Goal: Transaction & Acquisition: Obtain resource

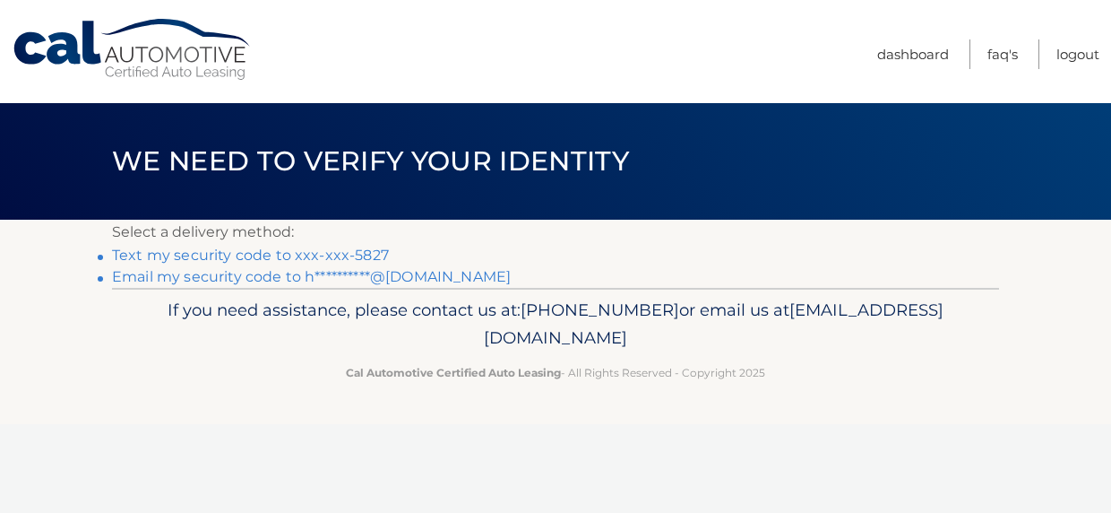
click at [336, 258] on link "Text my security code to xxx-xxx-5827" at bounding box center [250, 254] width 277 height 17
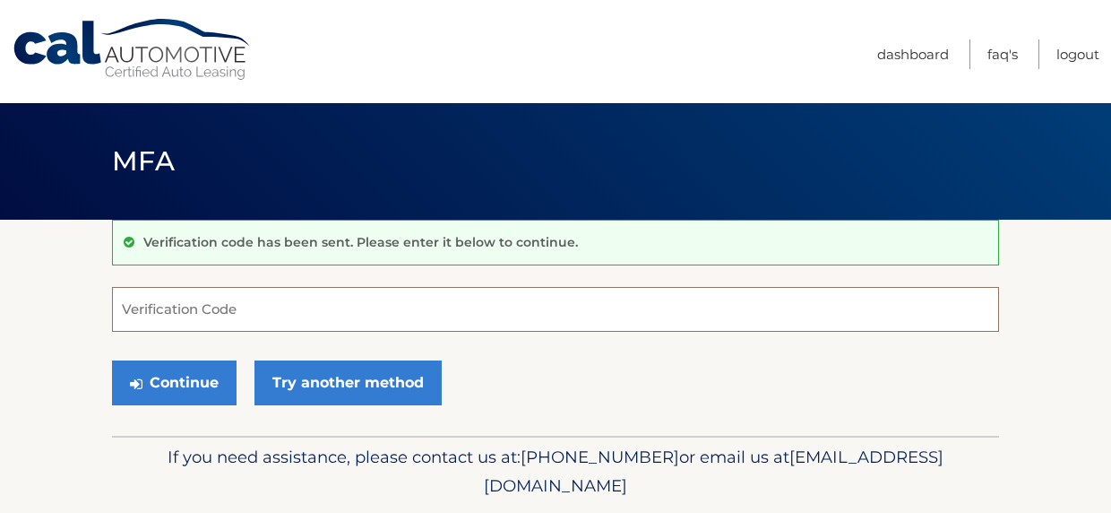
click at [314, 311] on input "Verification Code" at bounding box center [555, 309] width 887 height 45
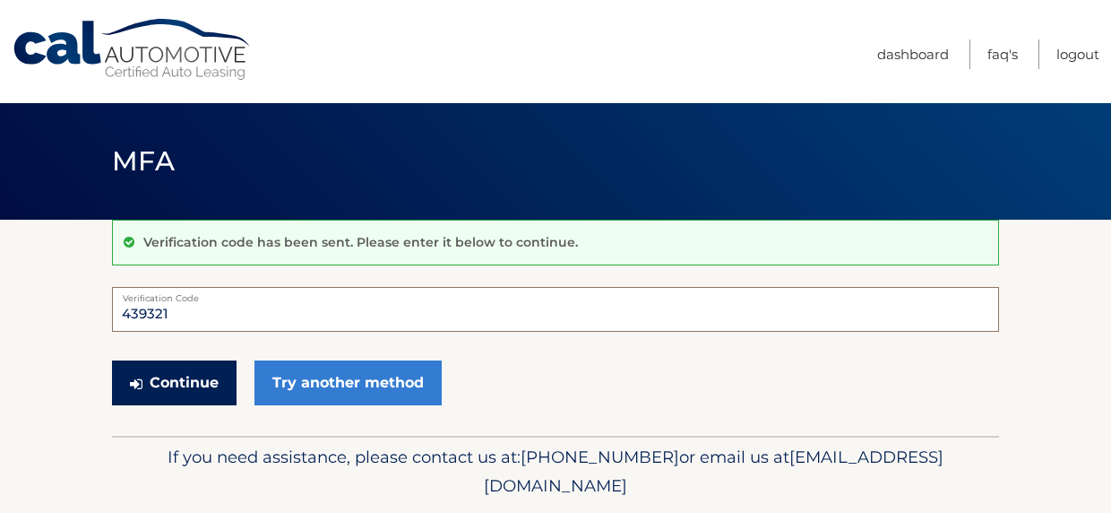
type input "439321"
click at [160, 391] on button "Continue" at bounding box center [174, 382] width 125 height 45
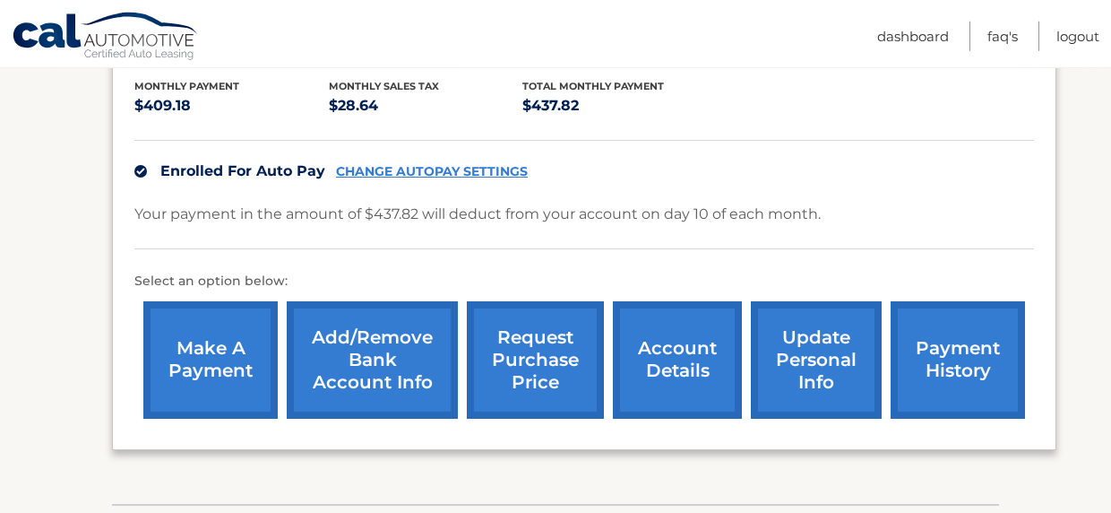
scroll to position [400, 0]
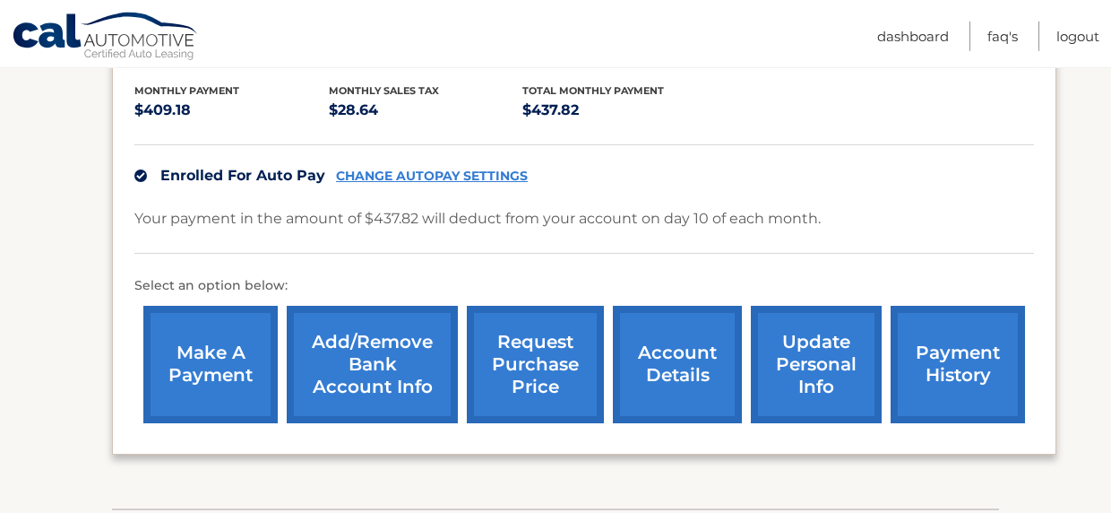
click at [496, 334] on link "request purchase price" at bounding box center [535, 364] width 137 height 117
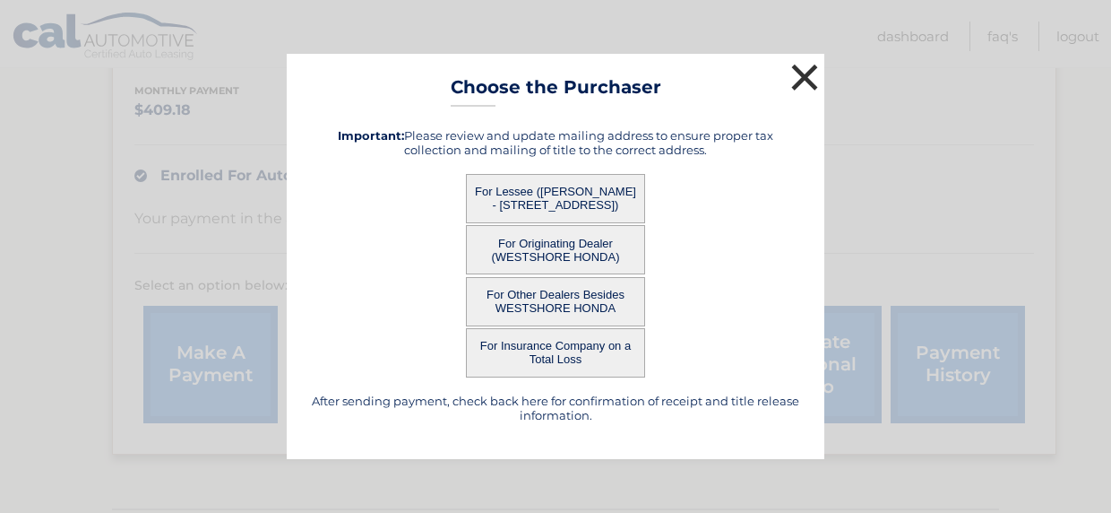
click at [806, 76] on button "×" at bounding box center [805, 77] width 36 height 36
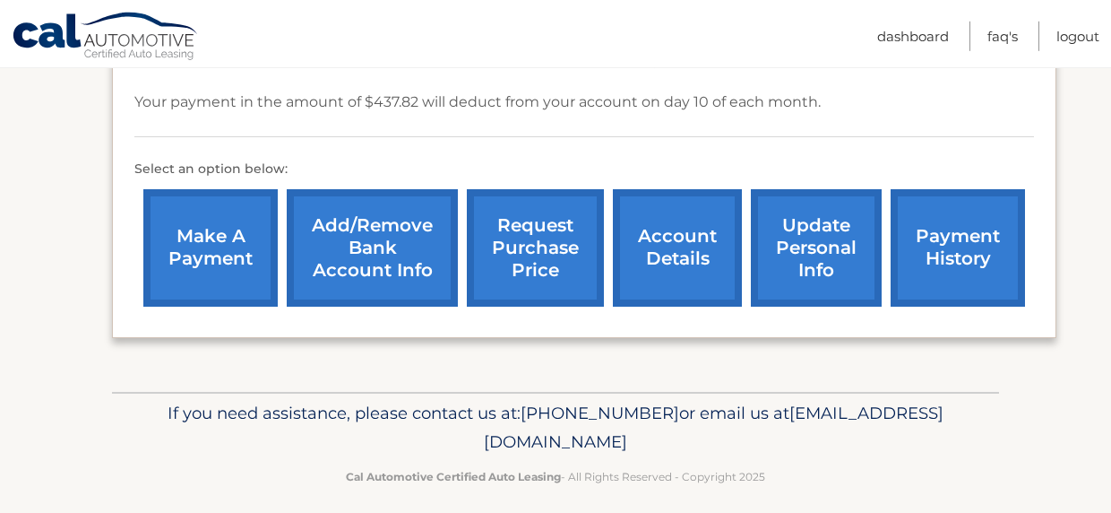
scroll to position [506, 0]
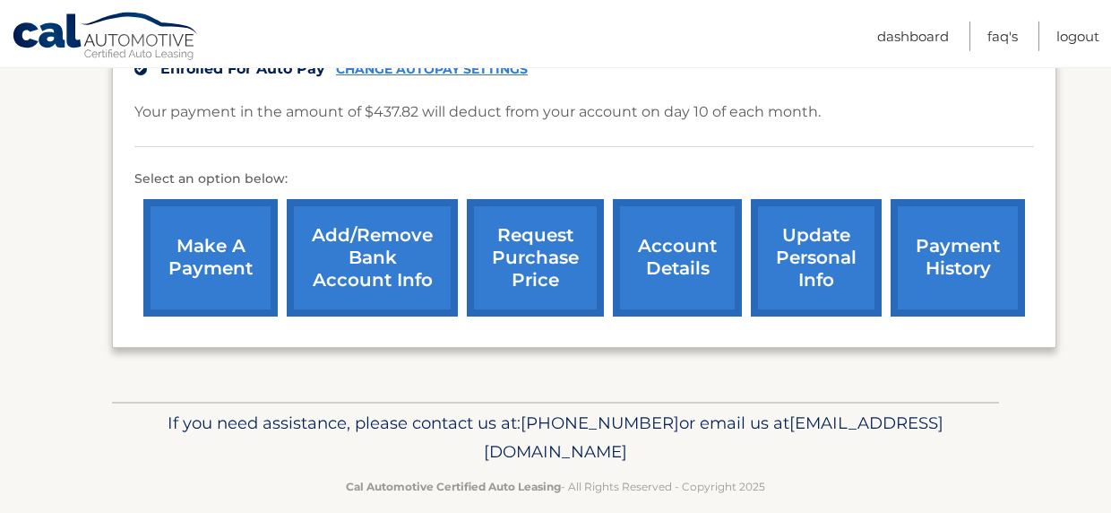
click at [628, 248] on link "account details" at bounding box center [677, 257] width 129 height 117
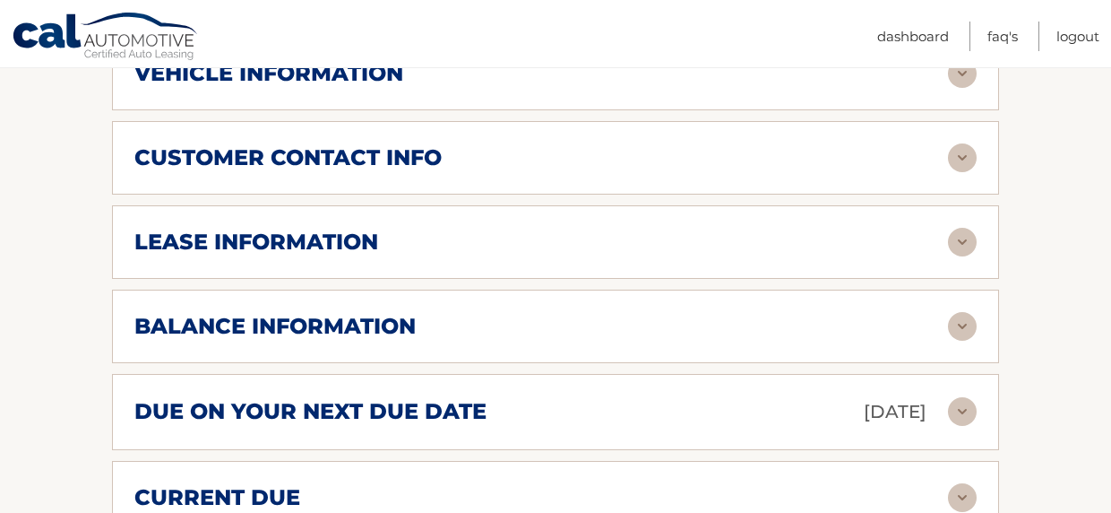
scroll to position [863, 0]
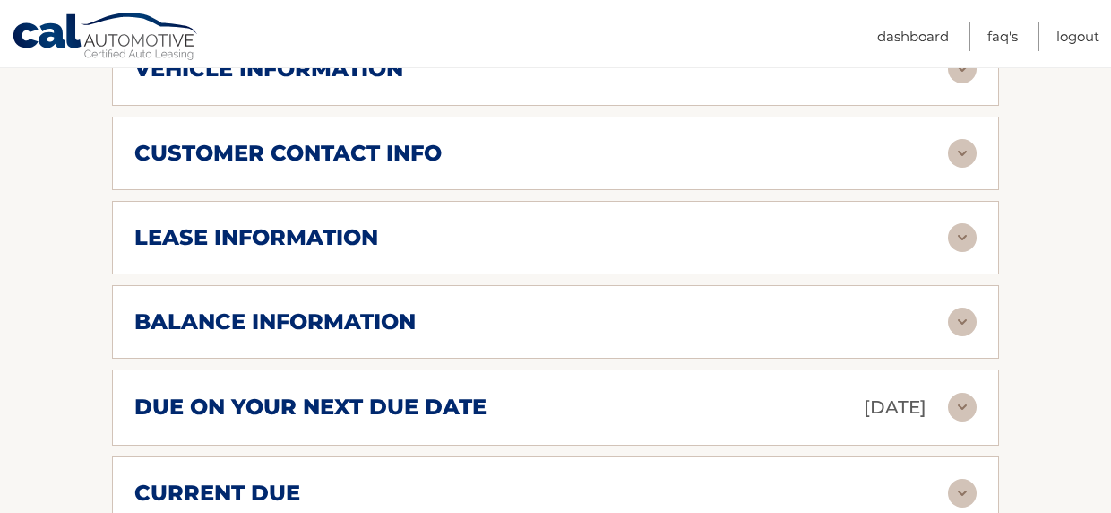
click at [962, 336] on img at bounding box center [962, 321] width 29 height 29
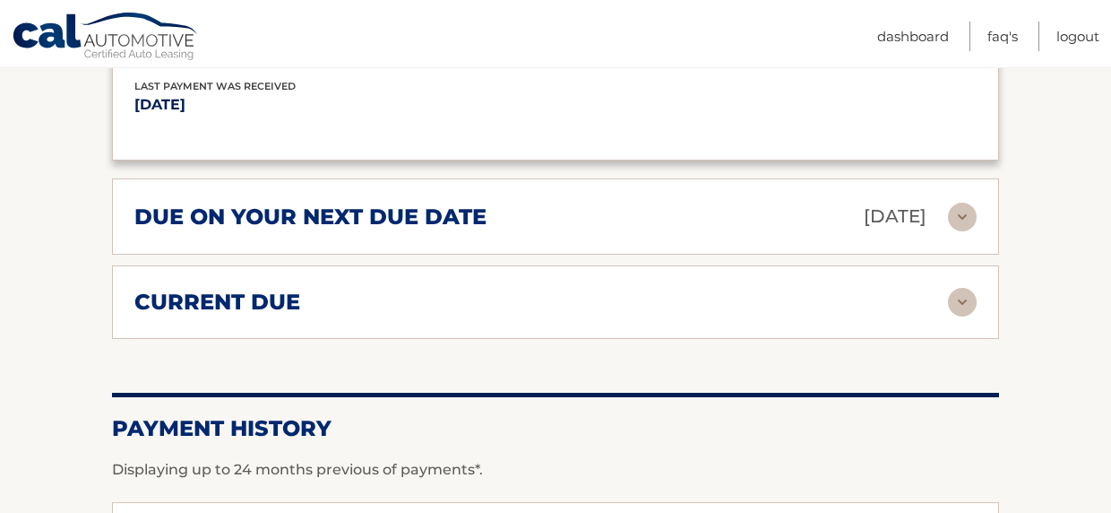
scroll to position [1272, 0]
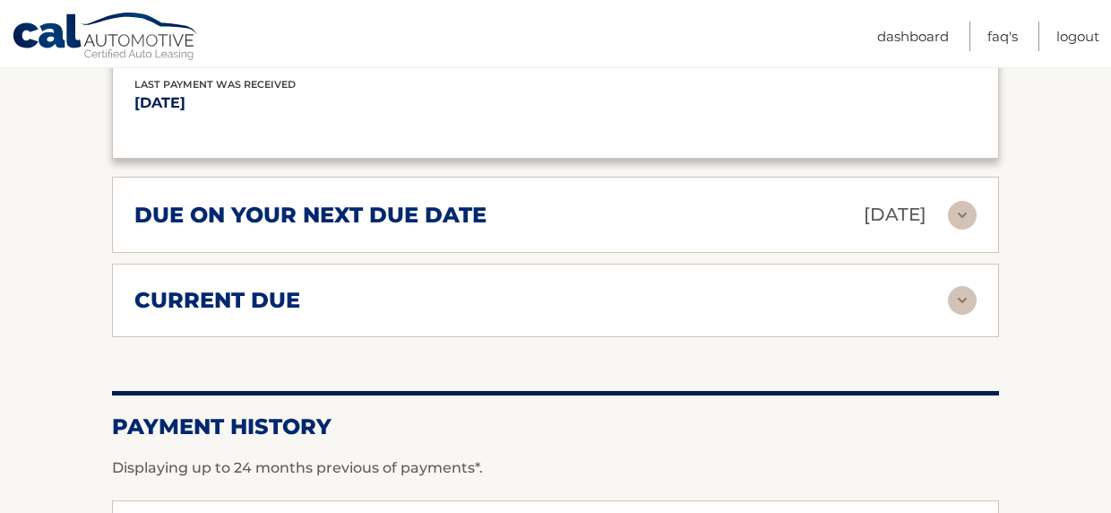
click at [488, 314] on div "current due" at bounding box center [541, 300] width 814 height 27
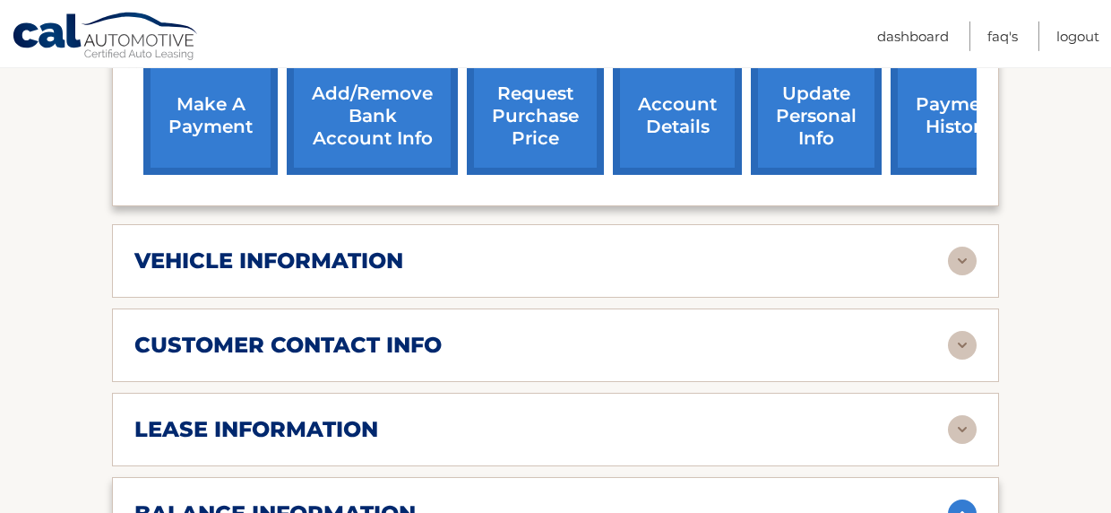
scroll to position [670, 0]
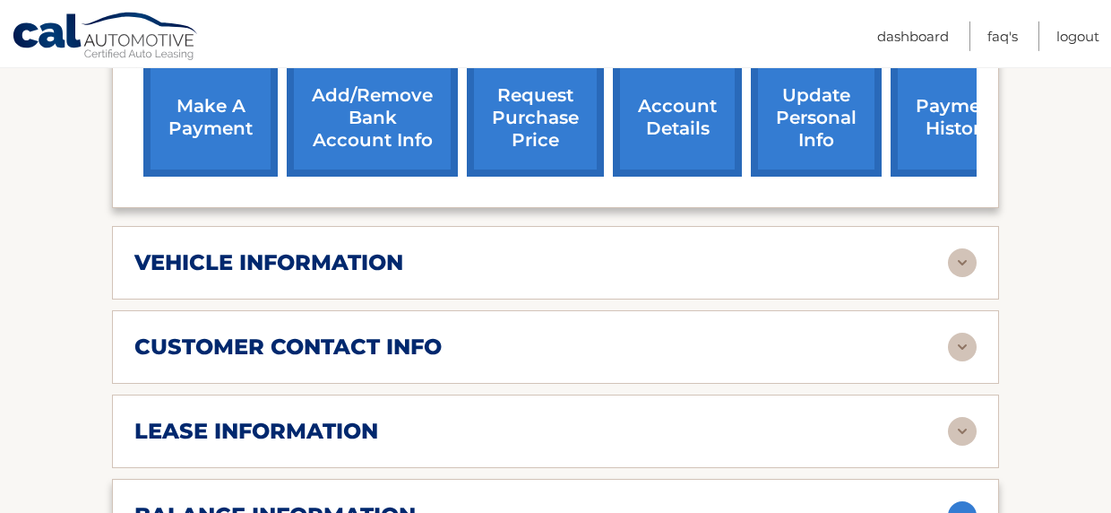
click at [498, 299] on div "vehicle information vehicle Year [DATE] vehicle make Honda vehicle model CR-V H…" at bounding box center [555, 263] width 887 height 74
click at [950, 277] on img at bounding box center [962, 262] width 29 height 29
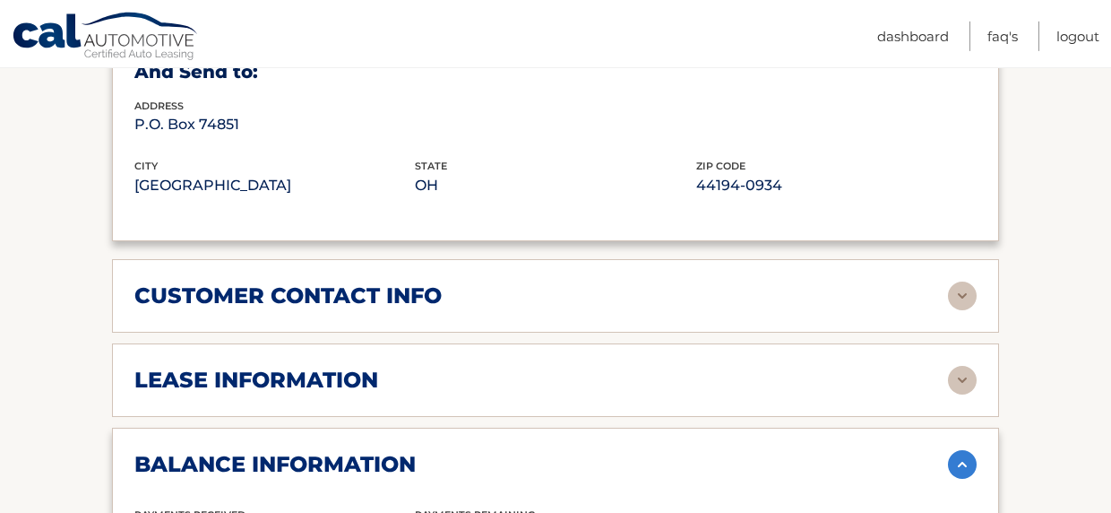
scroll to position [1154, 0]
click at [622, 393] on div "lease information" at bounding box center [541, 379] width 814 height 27
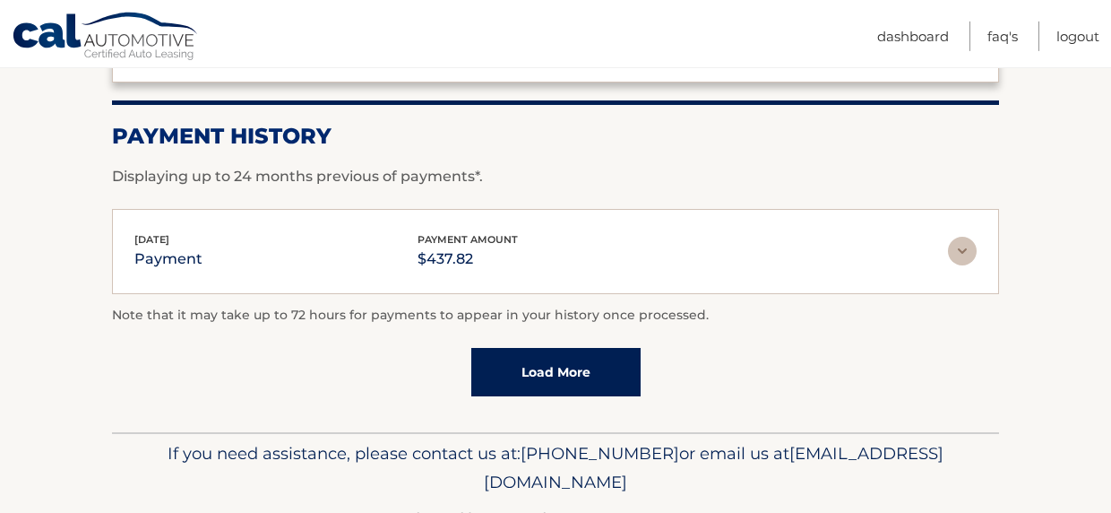
scroll to position [2530, 0]
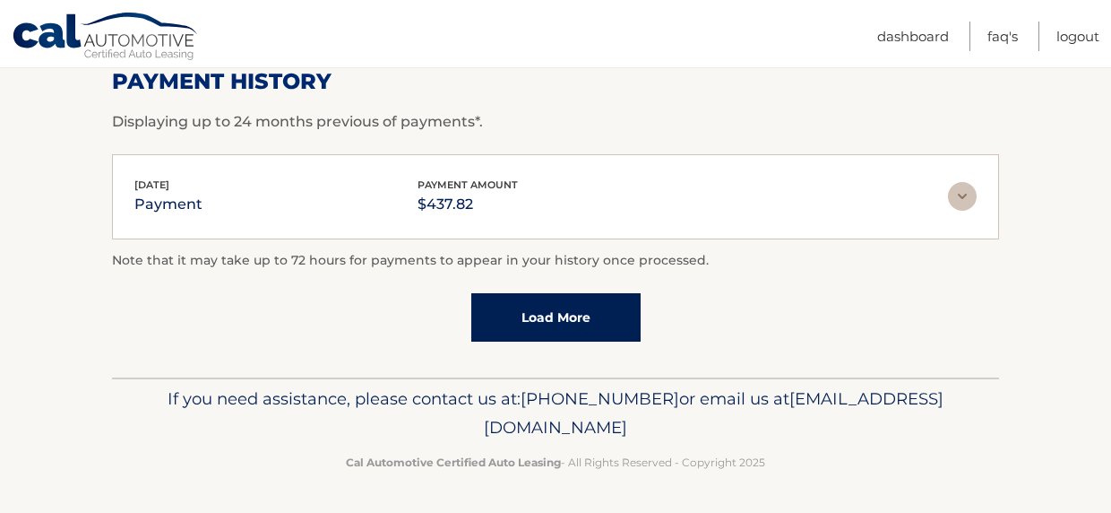
click at [575, 323] on link "Load More" at bounding box center [555, 317] width 169 height 48
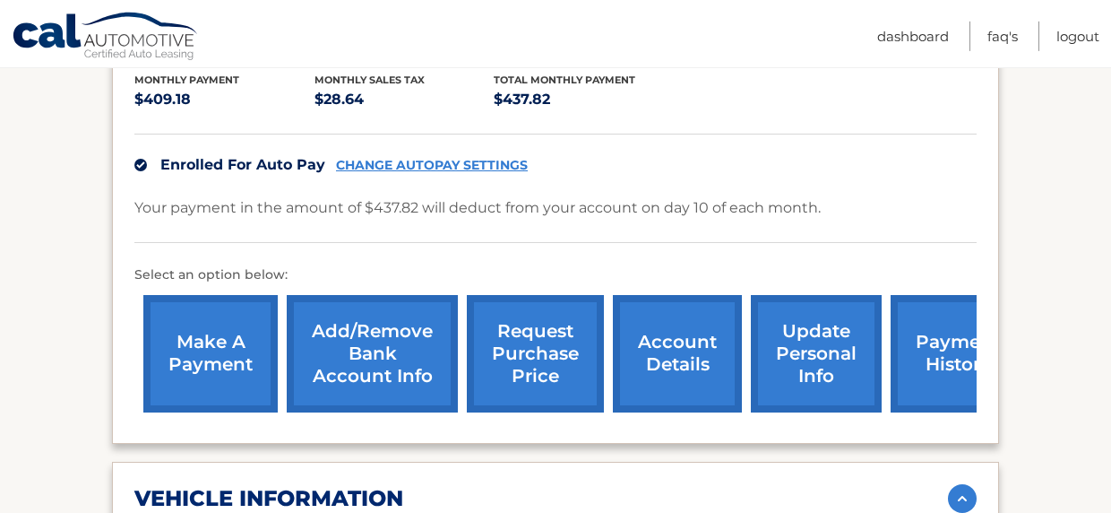
scroll to position [439, 0]
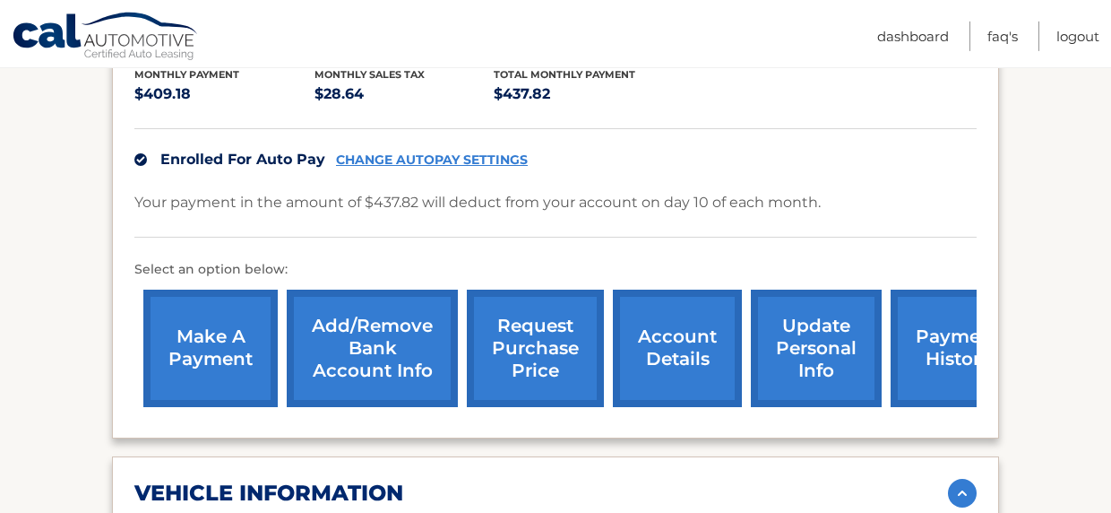
click at [518, 333] on link "request purchase price" at bounding box center [535, 348] width 137 height 117
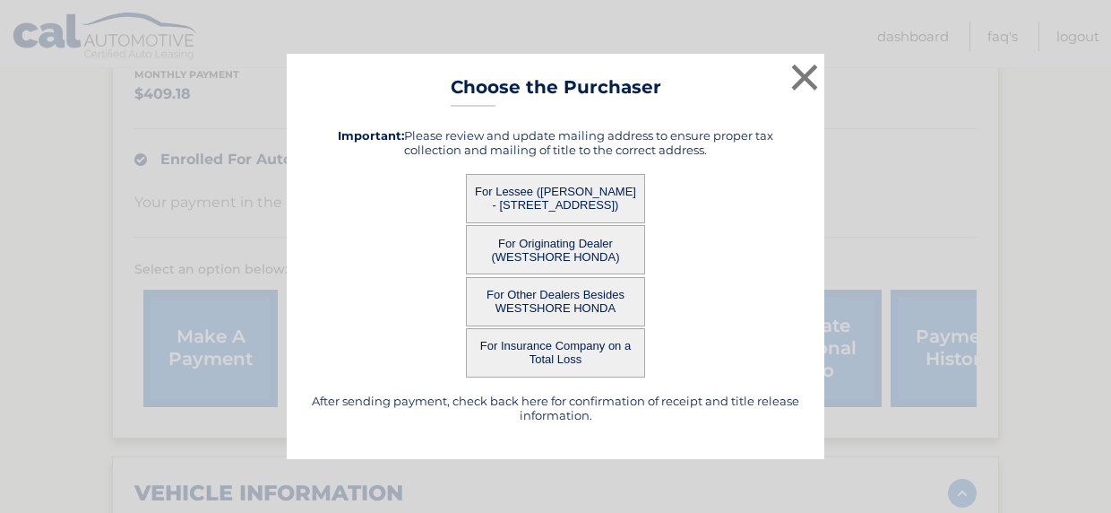
click at [538, 191] on button "For Lessee ([PERSON_NAME] - [STREET_ADDRESS])" at bounding box center [555, 198] width 179 height 49
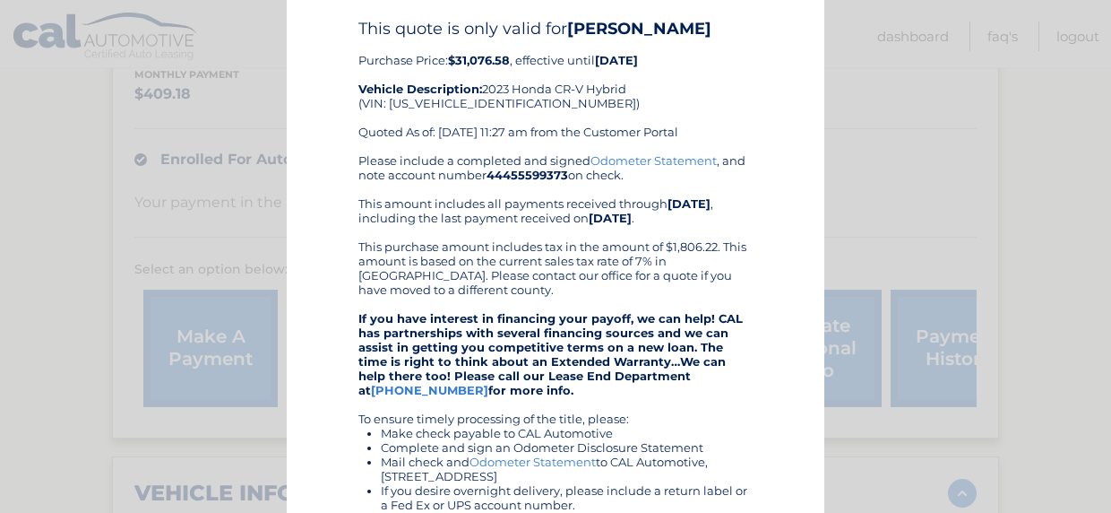
scroll to position [46, 0]
